Goal: Transaction & Acquisition: Purchase product/service

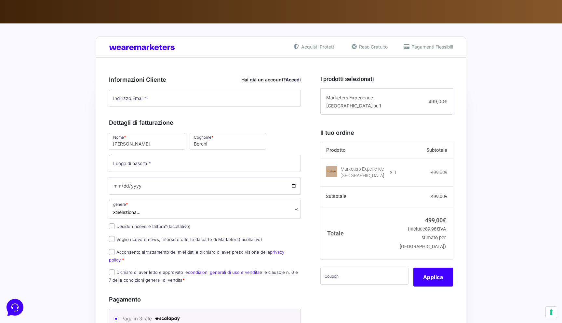
scroll to position [94, 0]
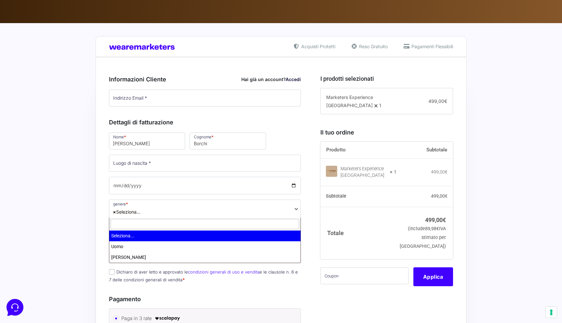
click at [258, 213] on span "× Seleziona..." at bounding box center [205, 209] width 192 height 19
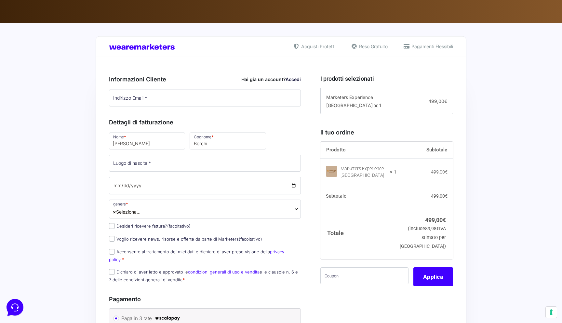
click at [72, 244] on div "Acquisti Protetti Reso Gratuito Pagamenti Flessibili Riepilogo Ordine 499,00 € …" at bounding box center [281, 276] width 562 height 507
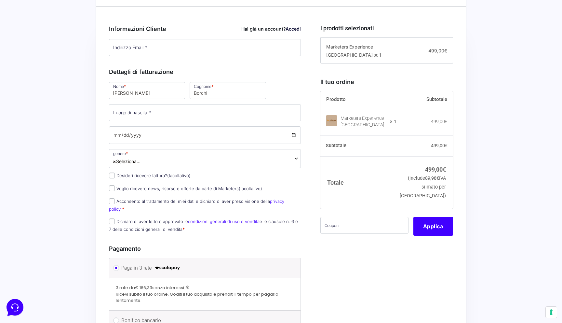
scroll to position [146, 0]
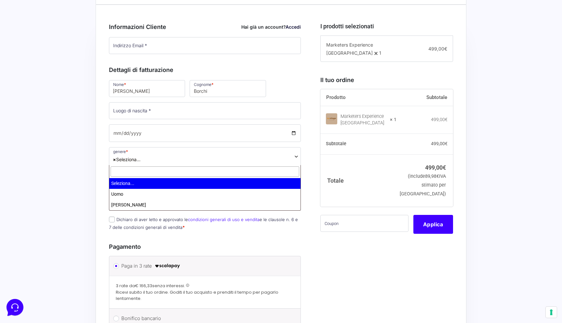
click at [147, 157] on span "× Seleziona..." at bounding box center [205, 156] width 192 height 19
click at [122, 150] on span "× Seleziona..." at bounding box center [205, 156] width 192 height 19
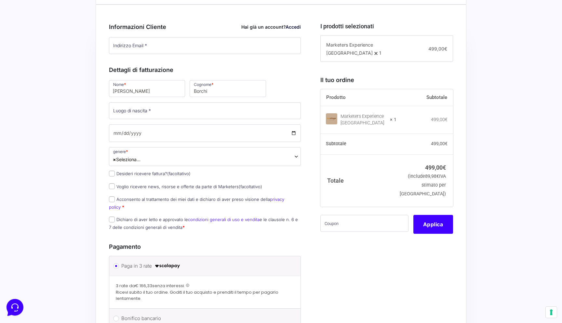
click at [72, 212] on div "Acquisti Protetti Reso Gratuito Pagamenti Flessibili Riepilogo Ordine 499,00 € …" at bounding box center [281, 224] width 562 height 507
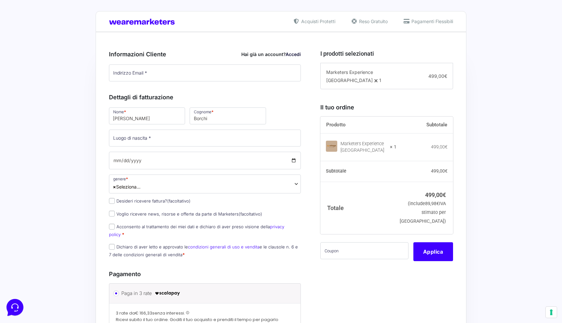
scroll to position [114, 0]
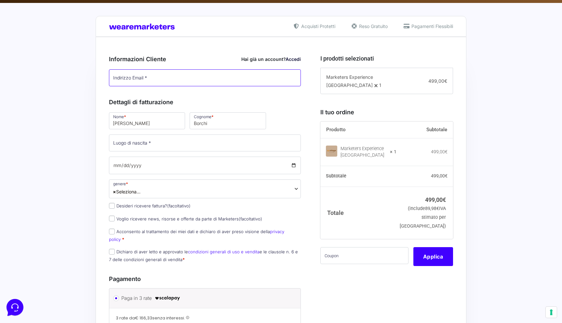
click at [189, 83] on input "Indirizzo Email *" at bounding box center [205, 77] width 192 height 17
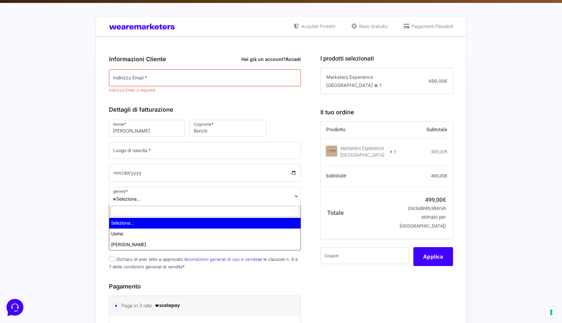
click at [228, 180] on div "Nome * [PERSON_NAME] * Borchi Luogo di nascita * Data di nascita * Inserisci la…" at bounding box center [205, 197] width 197 height 156
click at [223, 197] on span "× Seleziona..." at bounding box center [205, 196] width 192 height 19
click at [218, 209] on input "text" at bounding box center [205, 211] width 189 height 11
type input "n"
click at [81, 209] on div "Acquisti Protetti Reso Gratuito Pagamenti Flessibili Riepilogo Ordine 499,00 € …" at bounding box center [281, 260] width 562 height 514
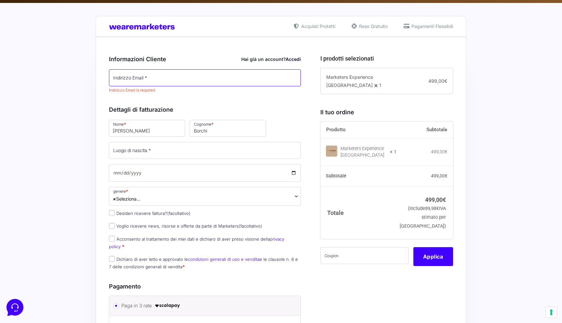
click at [153, 75] on input "Indirizzo Email *" at bounding box center [205, 77] width 192 height 17
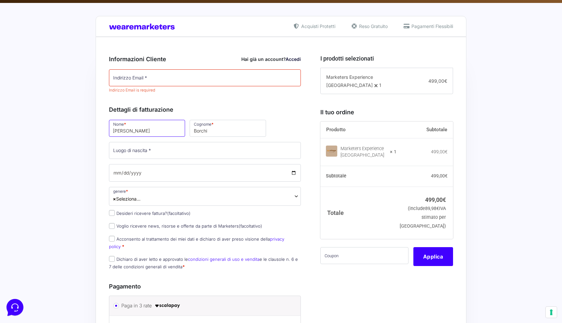
click at [149, 123] on input "[PERSON_NAME]" at bounding box center [147, 128] width 76 height 17
click at [78, 172] on div "Acquisti Protetti Reso Gratuito Pagamenti Flessibili Riepilogo Ordine 499,00 € …" at bounding box center [281, 260] width 562 height 514
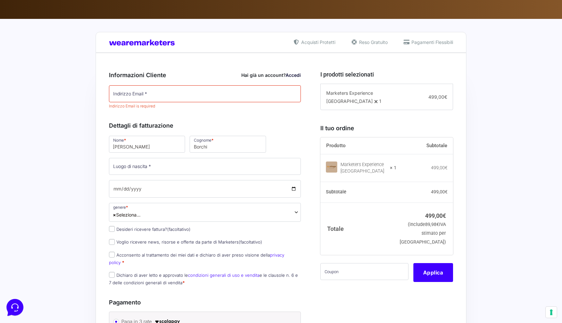
scroll to position [0, 0]
